Goal: Navigation & Orientation: Go to known website

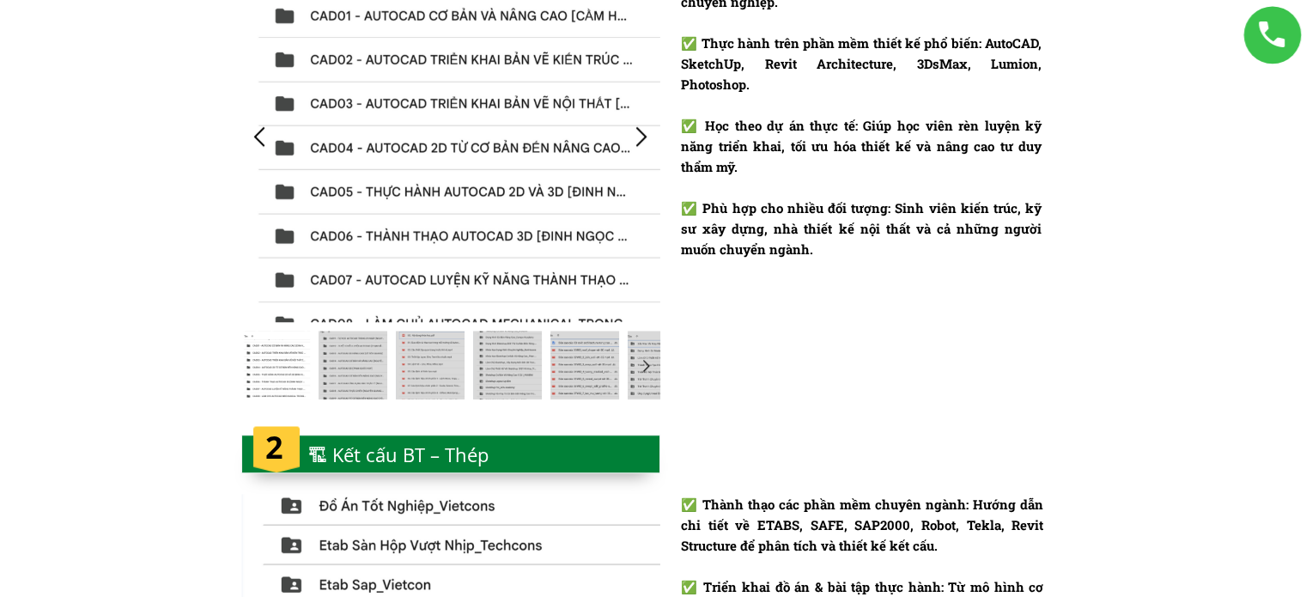
scroll to position [1890, 0]
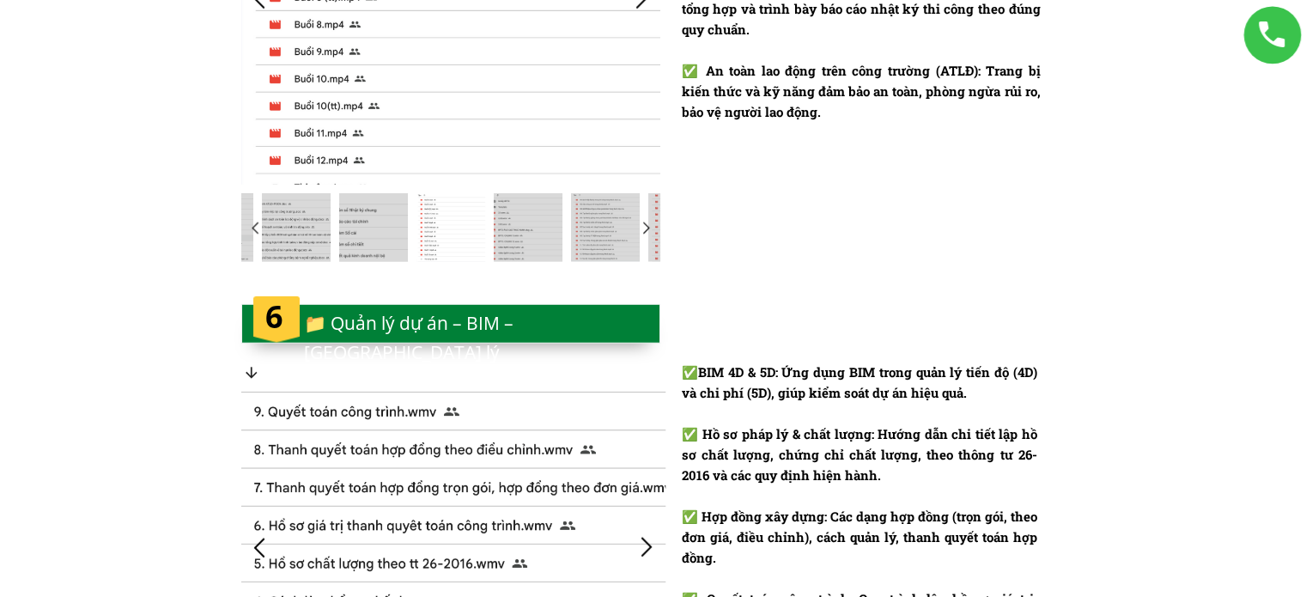
scroll to position [4381, 0]
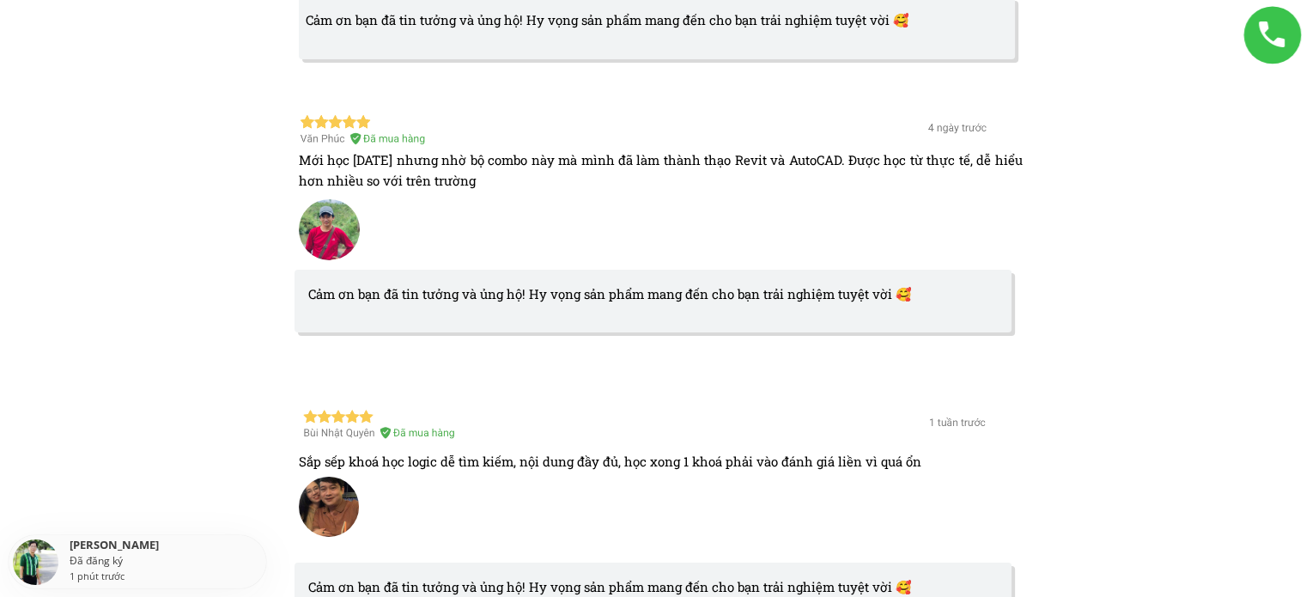
scroll to position [5583, 0]
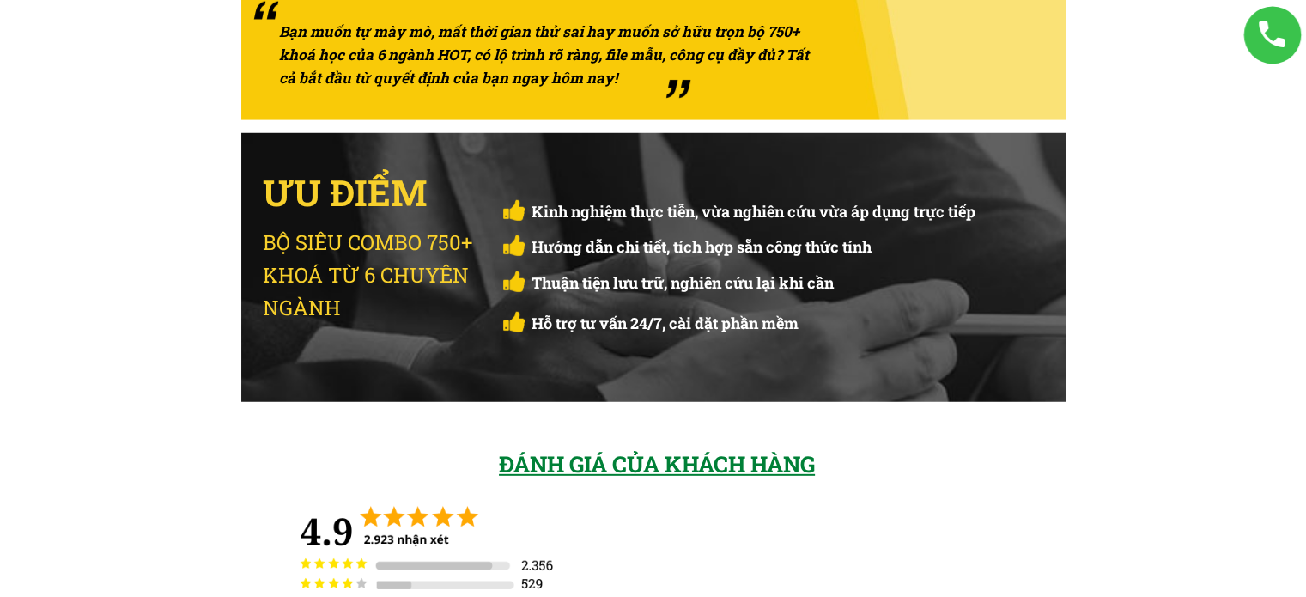
scroll to position [4467, 0]
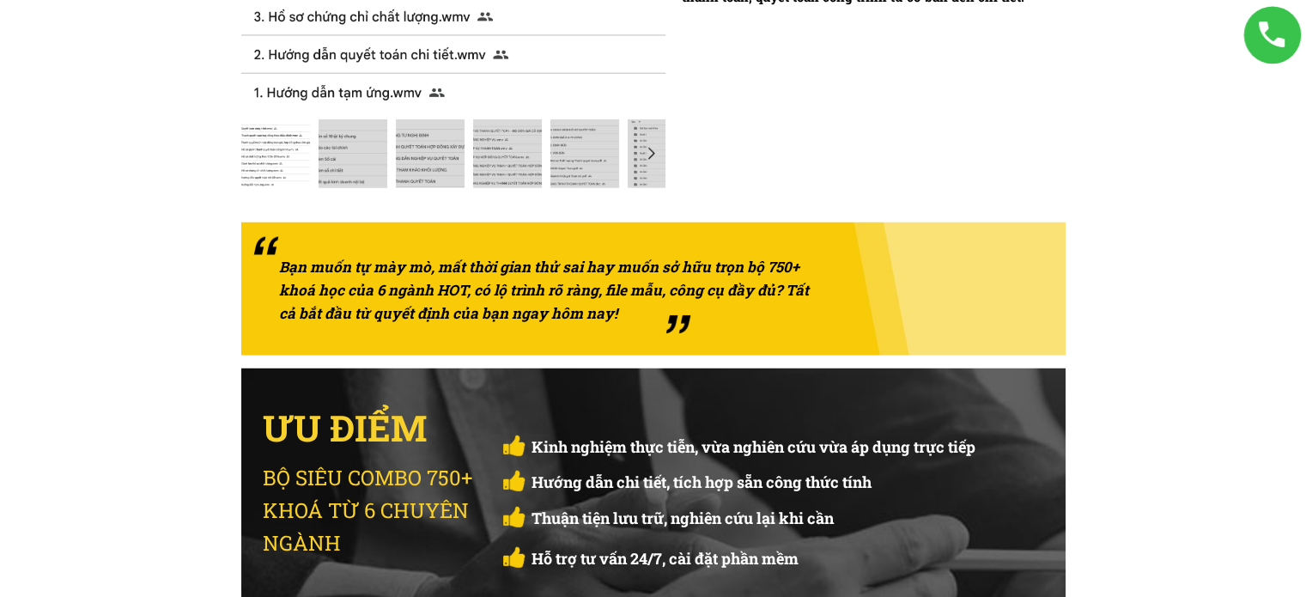
scroll to position [4724, 0]
